Goal: Information Seeking & Learning: Learn about a topic

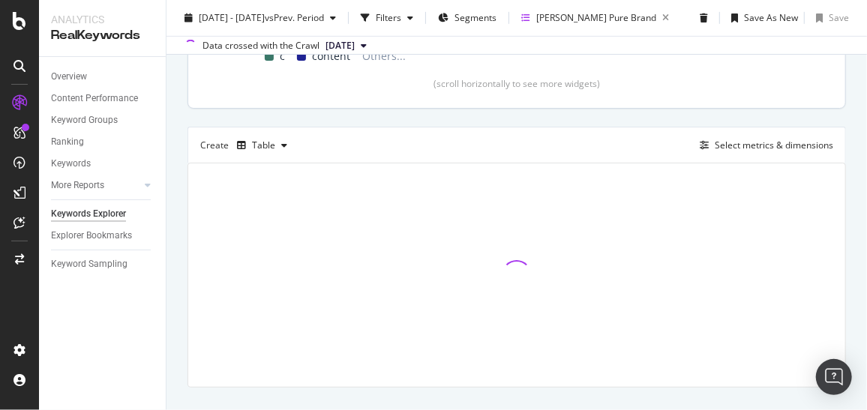
scroll to position [420, 0]
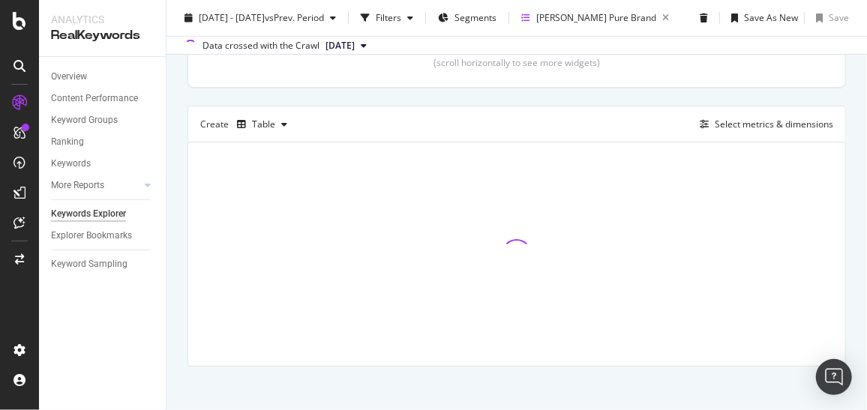
click at [543, 110] on div "Create Table Select metrics & dimensions" at bounding box center [517, 124] width 659 height 36
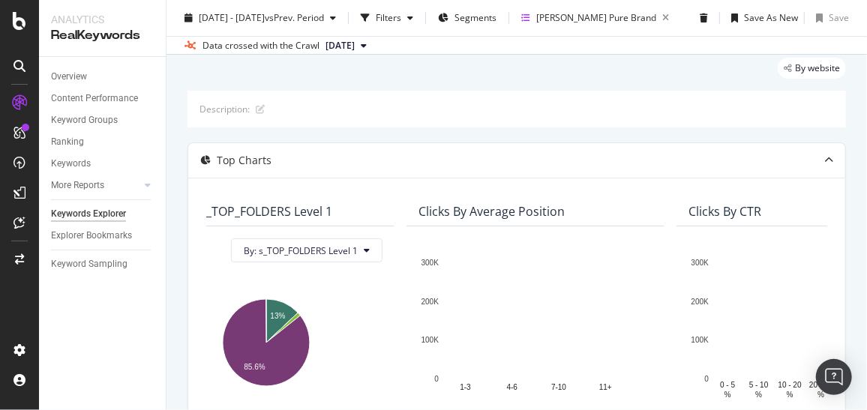
scroll to position [0, 1]
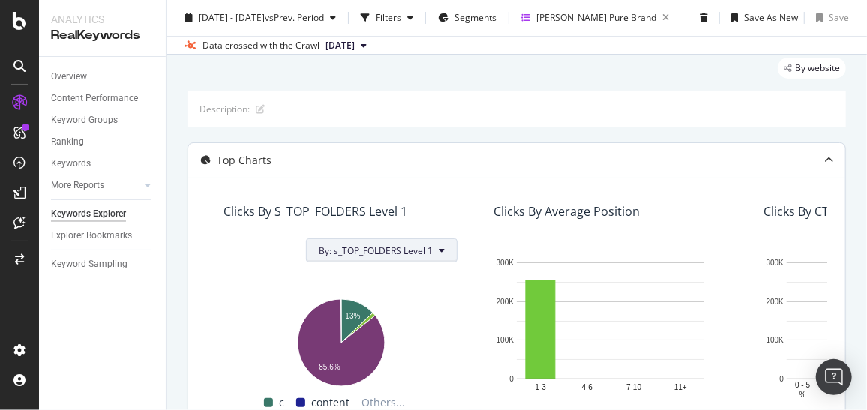
click at [453, 247] on button "By: s_TOP_FOLDERS Level 1" at bounding box center [382, 251] width 152 height 24
click at [472, 143] on div "Top Charts" at bounding box center [516, 160] width 657 height 35
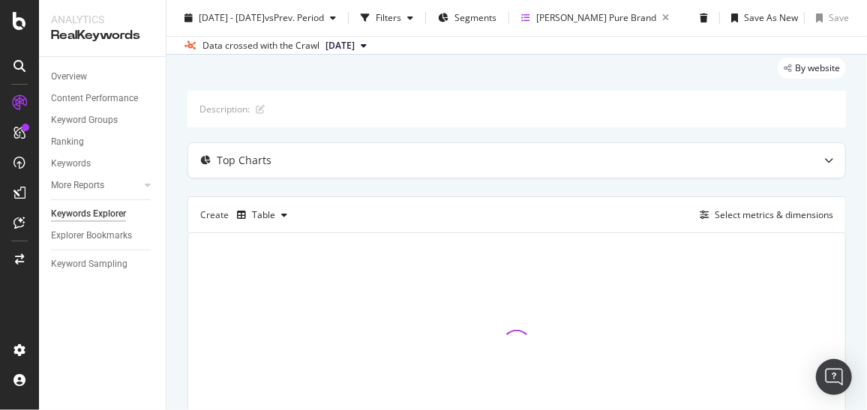
scroll to position [144, 0]
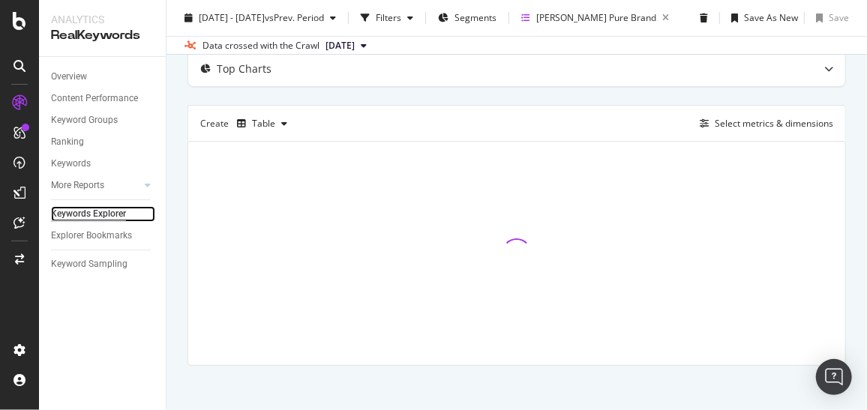
click at [91, 220] on div "Keywords Explorer" at bounding box center [88, 214] width 75 height 16
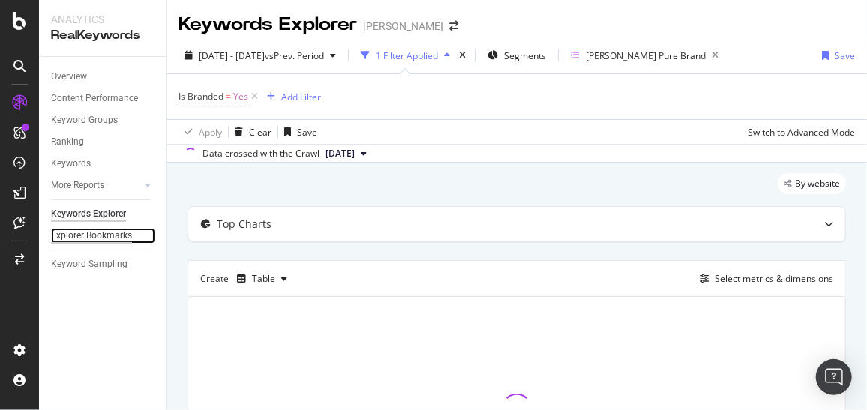
click at [83, 235] on div "Explorer Bookmarks" at bounding box center [91, 236] width 81 height 16
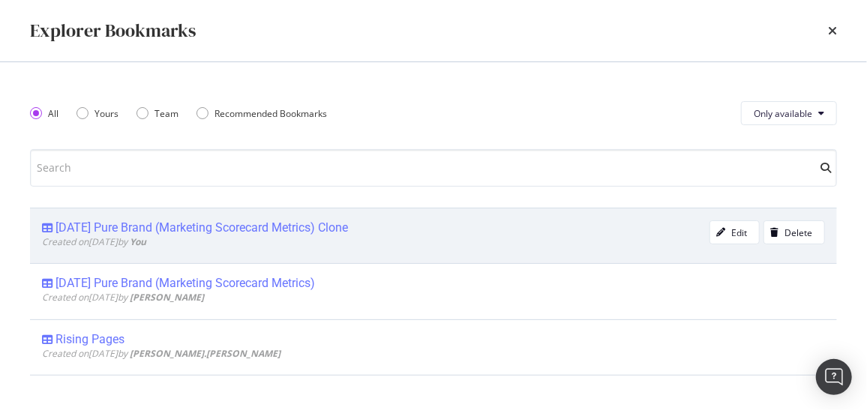
click at [126, 223] on div "Wednesday Pure Brand (Marketing Scorecard Metrics) Clone" at bounding box center [202, 228] width 293 height 15
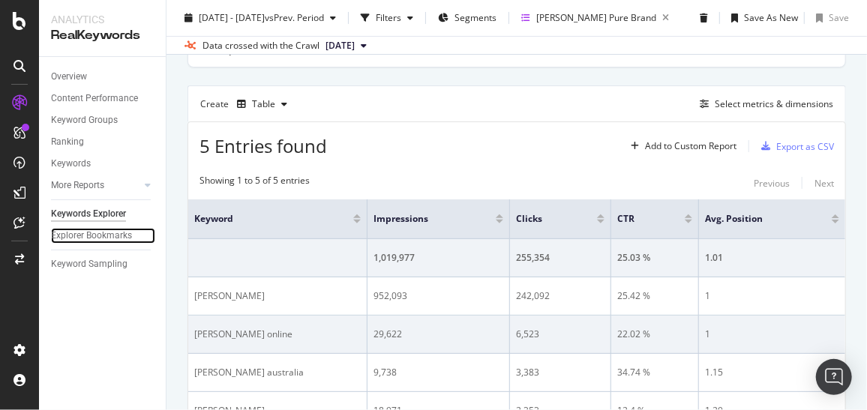
scroll to position [162, 0]
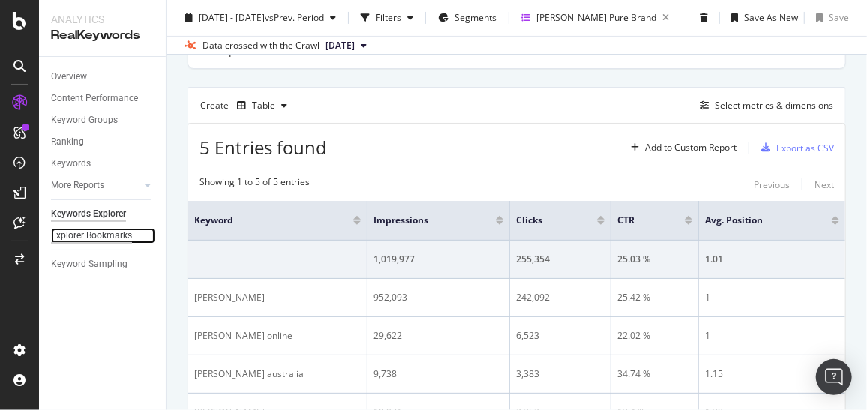
click at [101, 236] on div "Explorer Bookmarks" at bounding box center [91, 236] width 81 height 16
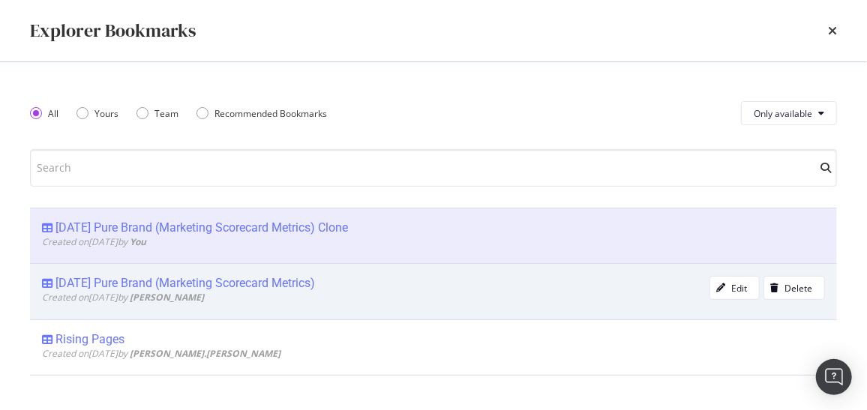
click at [89, 278] on div "Wednesday Pure Brand (Marketing Scorecard Metrics)" at bounding box center [186, 283] width 260 height 15
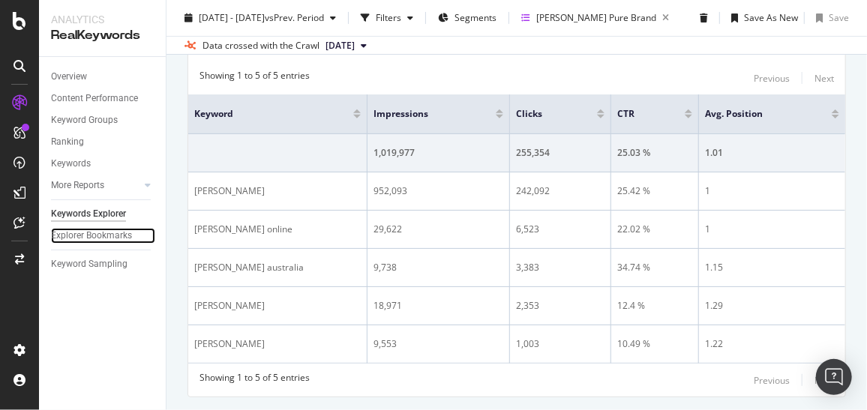
scroll to position [269, 0]
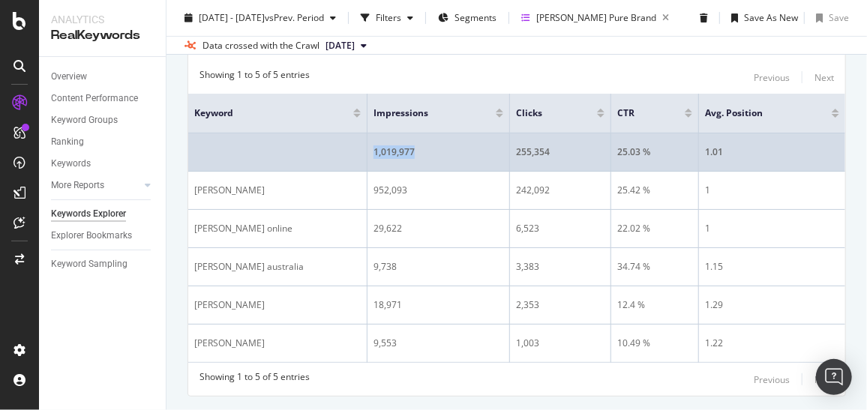
drag, startPoint x: 326, startPoint y: 144, endPoint x: 378, endPoint y: 146, distance: 52.6
click at [378, 146] on div "1,019,977" at bounding box center [439, 153] width 130 height 14
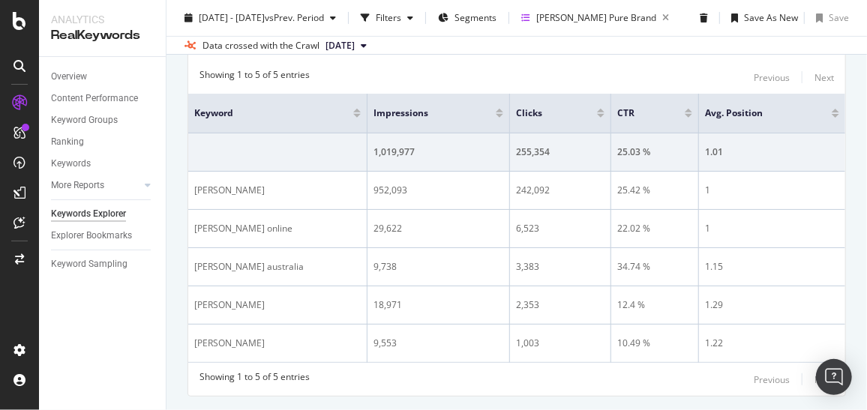
click at [140, 353] on div "Overview Content Performance Keyword Groups Ranking Keywords More Reports Count…" at bounding box center [102, 233] width 127 height 353
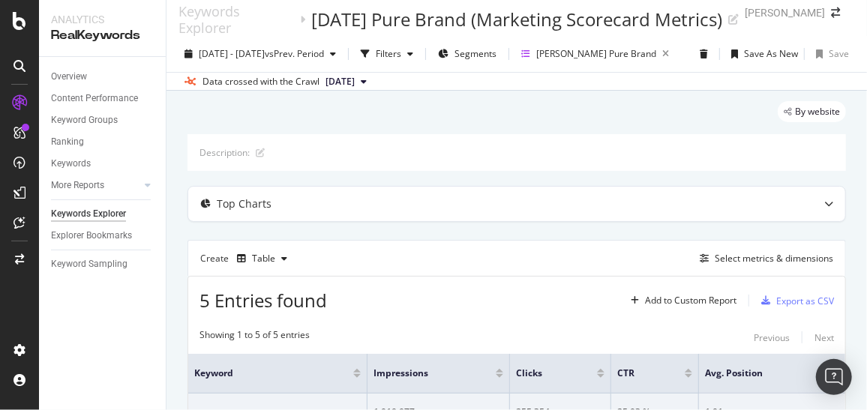
scroll to position [0, 0]
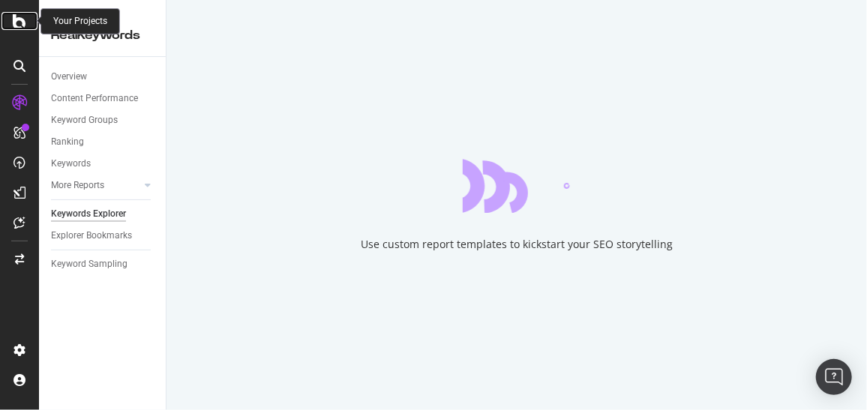
click at [19, 22] on icon at bounding box center [20, 21] width 14 height 18
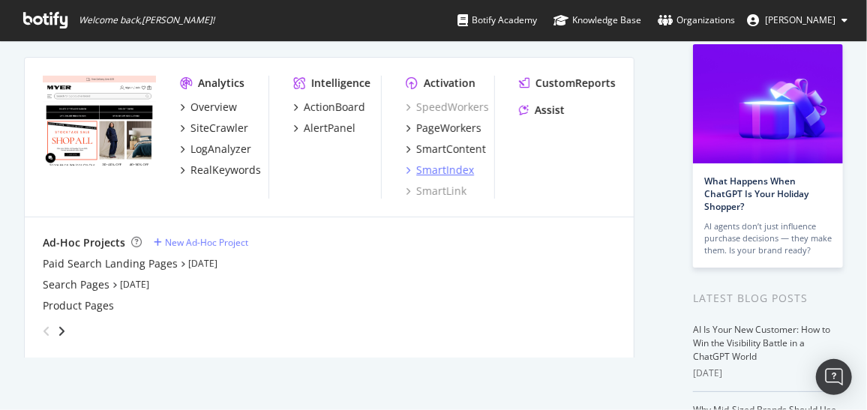
scroll to position [91, 0]
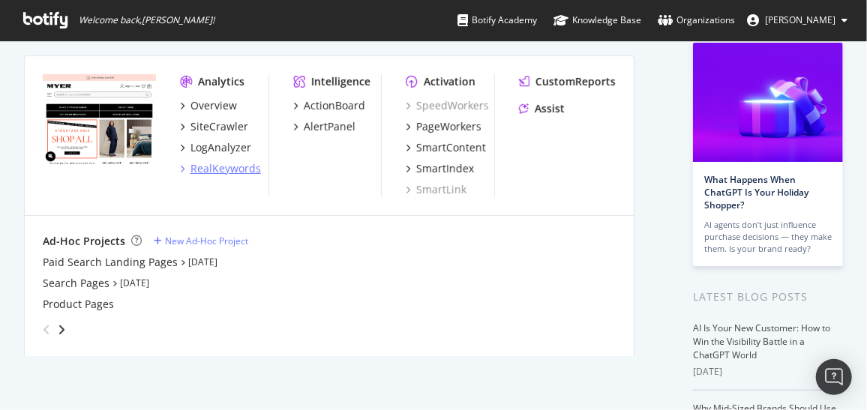
click at [186, 168] on div "RealKeywords" at bounding box center [220, 168] width 81 height 15
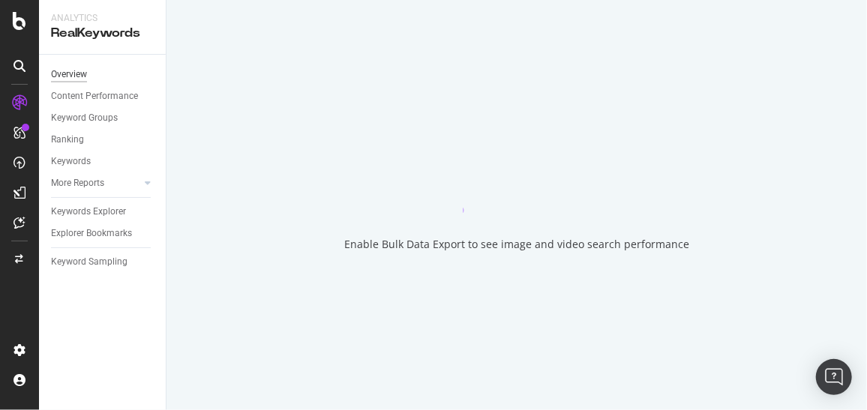
click at [79, 74] on div "Overview" at bounding box center [69, 75] width 36 height 16
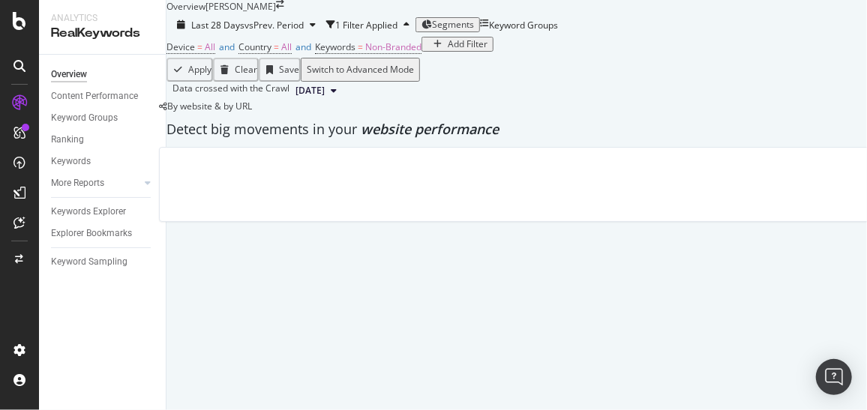
scroll to position [97, 0]
click at [95, 117] on div "Keyword Groups" at bounding box center [84, 118] width 67 height 16
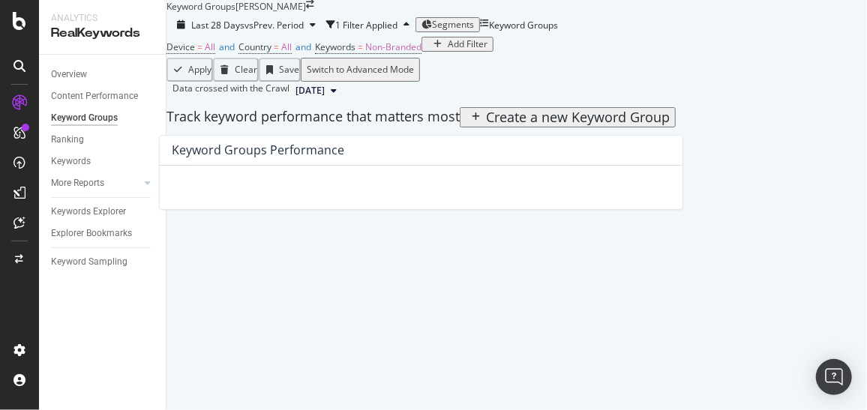
scroll to position [271, 0]
click at [146, 183] on icon at bounding box center [148, 183] width 6 height 9
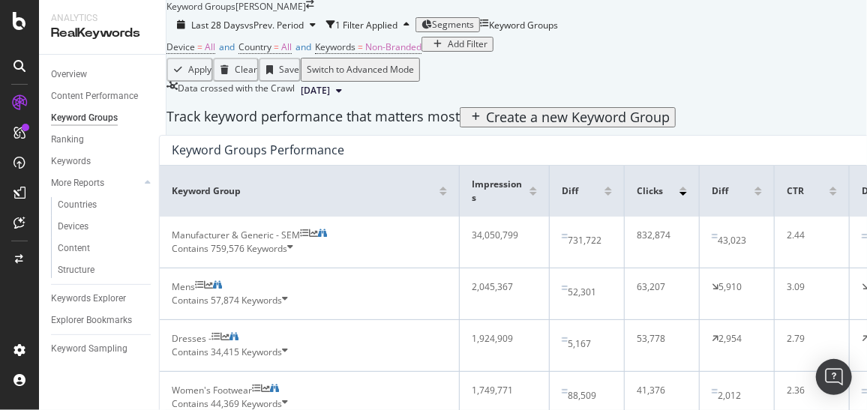
scroll to position [1546, 0]
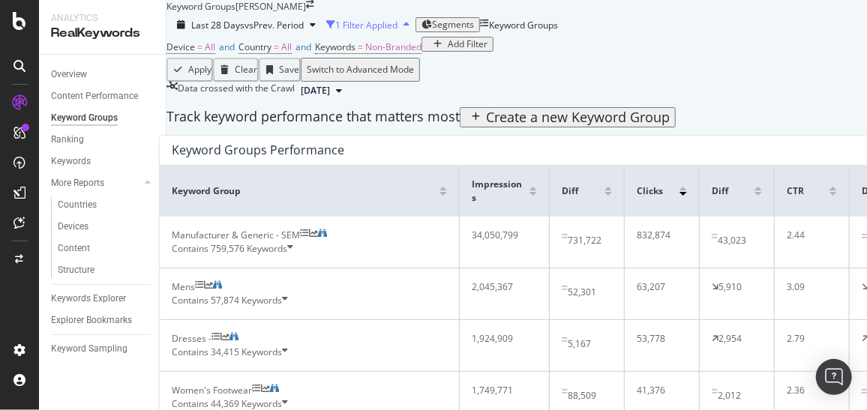
click at [398, 19] on div "1 Filter Applied" at bounding box center [366, 25] width 62 height 13
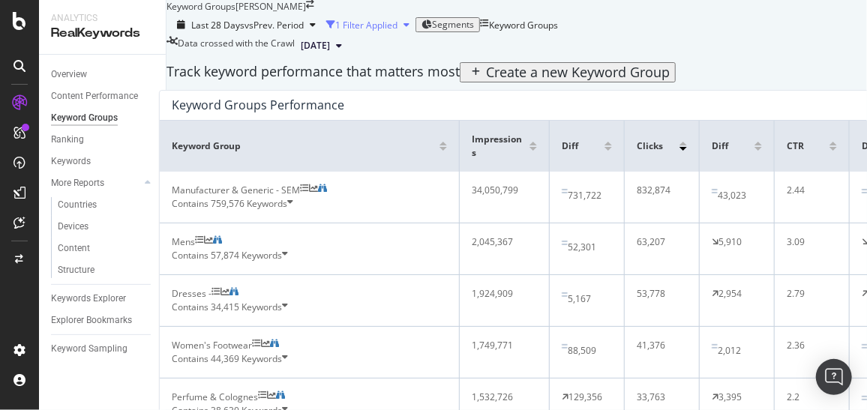
click at [416, 20] on div "button" at bounding box center [407, 24] width 18 height 9
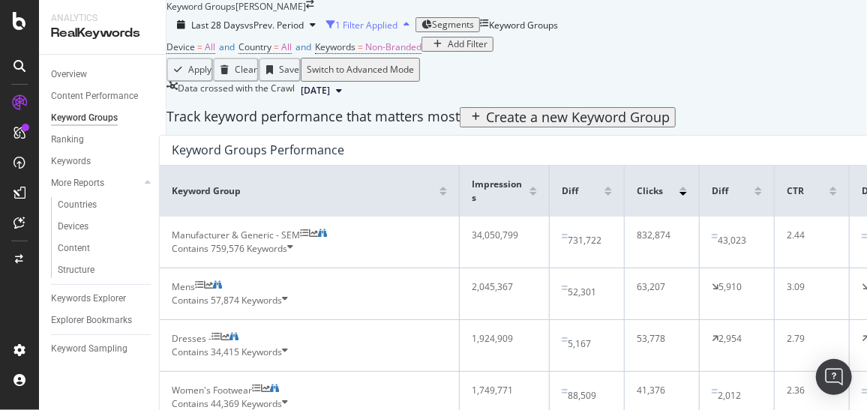
scroll to position [1006, 0]
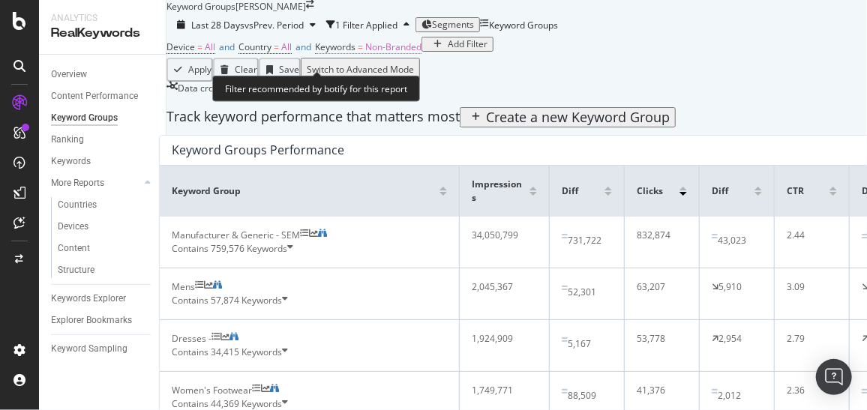
click at [413, 52] on span "Non-Branded" at bounding box center [393, 47] width 56 height 13
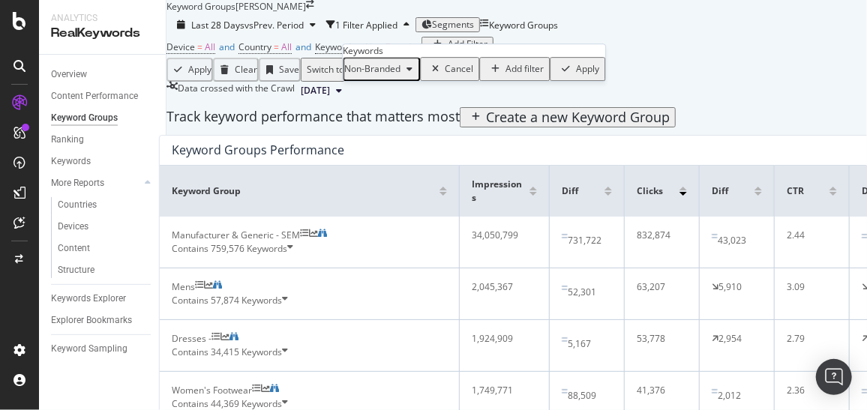
click at [419, 74] on div "button" at bounding box center [410, 69] width 18 height 9
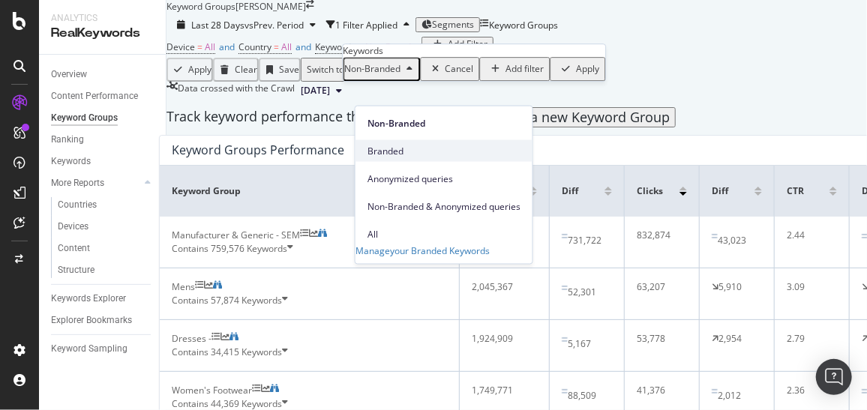
click at [399, 144] on span "Branded" at bounding box center [444, 151] width 153 height 14
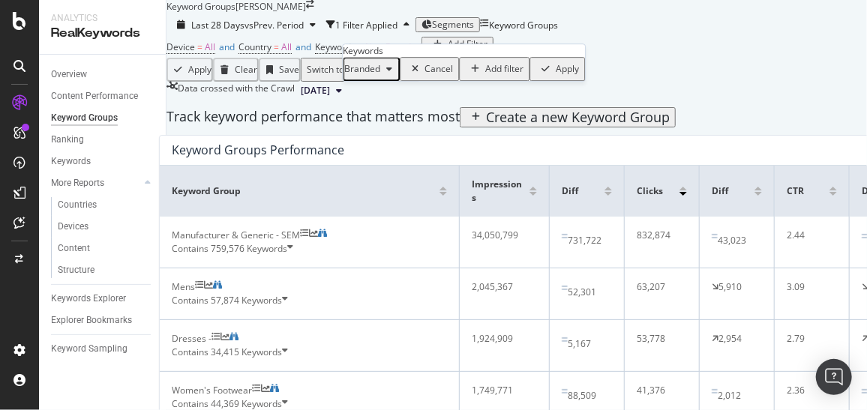
click at [556, 74] on div "Apply" at bounding box center [567, 69] width 23 height 11
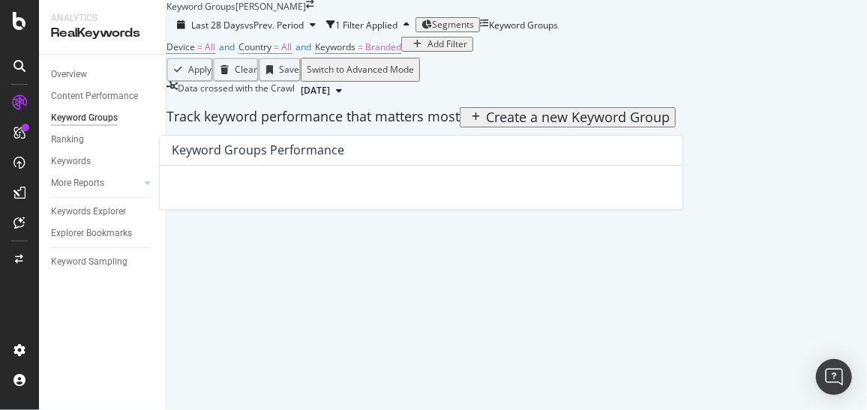
scroll to position [271, 0]
click at [348, 100] on button "[DATE]" at bounding box center [321, 91] width 53 height 18
click at [440, 82] on div "Apply Clear Save Switch to Advanced Mode" at bounding box center [421, 70] width 509 height 24
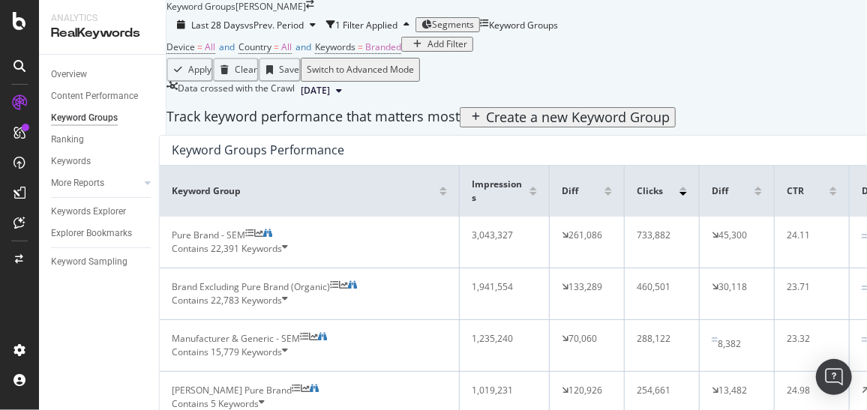
scroll to position [160, 0]
click at [288, 242] on icon at bounding box center [285, 249] width 6 height 14
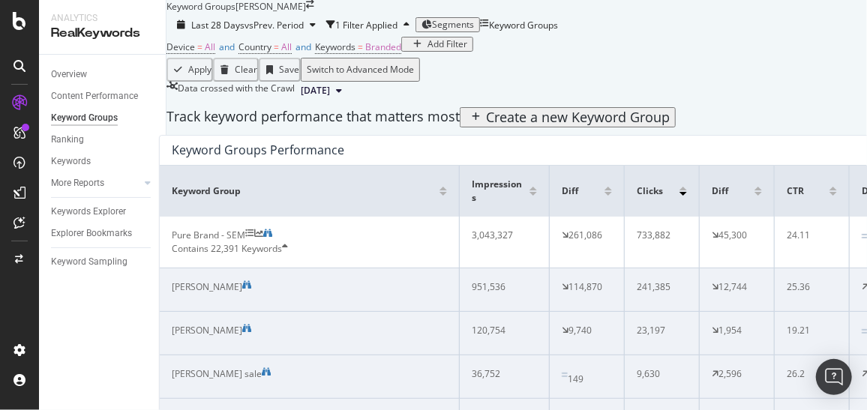
scroll to position [0, 0]
click at [288, 256] on icon at bounding box center [285, 249] width 6 height 14
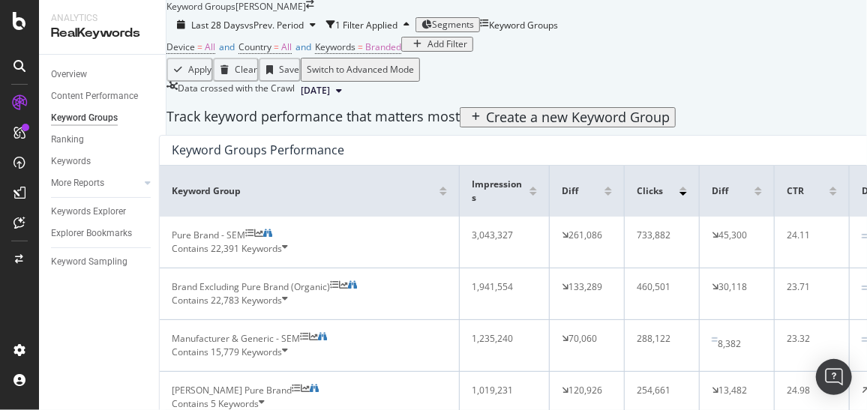
scroll to position [146, 0]
click at [288, 294] on icon at bounding box center [285, 301] width 6 height 14
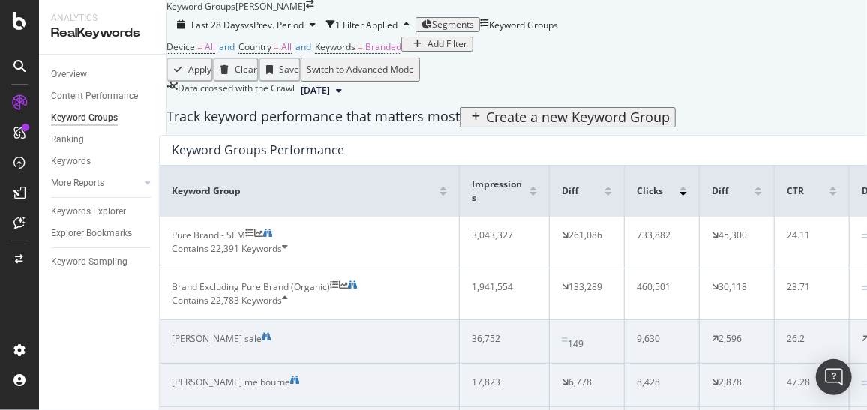
scroll to position [194, 0]
click at [288, 294] on icon at bounding box center [285, 301] width 6 height 14
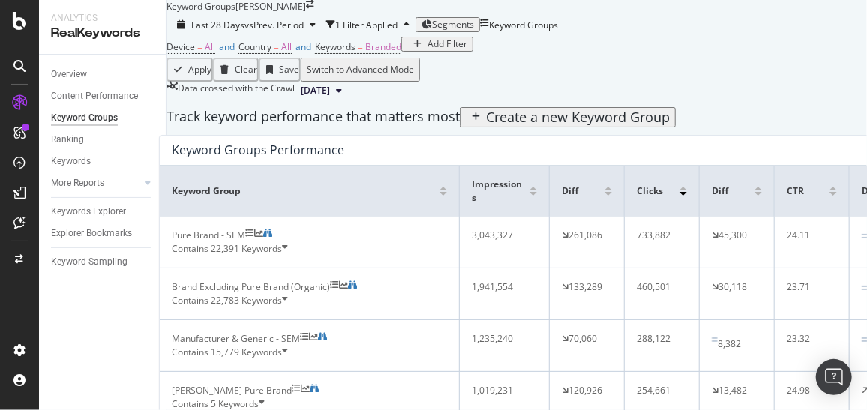
scroll to position [0, 0]
